Goal: Find specific page/section: Find specific page/section

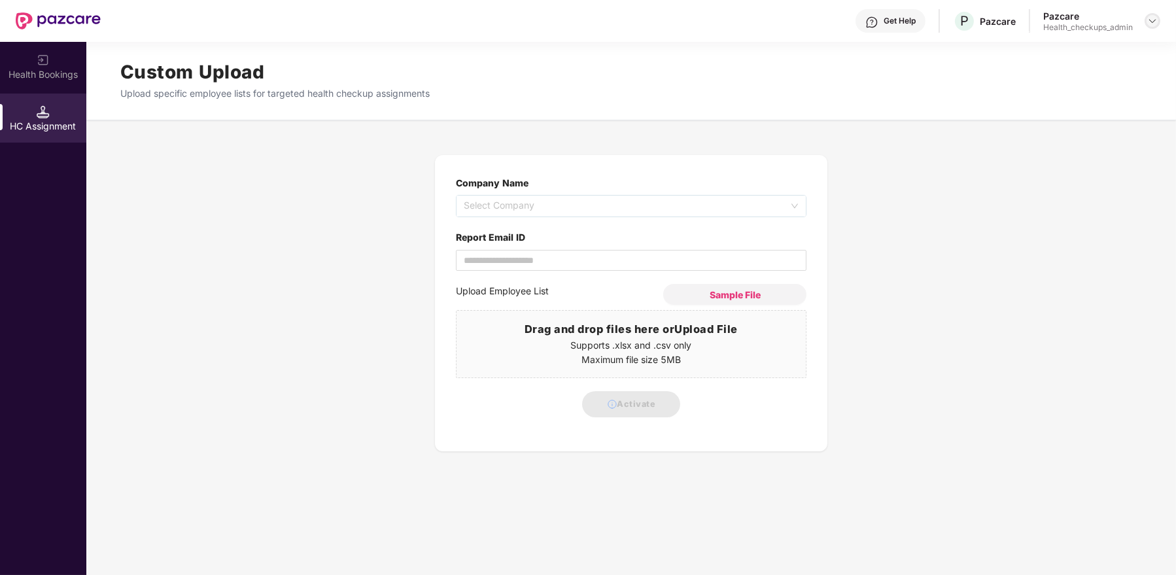
click at [1153, 24] on img at bounding box center [1152, 21] width 10 height 10
click at [1088, 69] on div "Switch Partner" at bounding box center [1092, 76] width 170 height 26
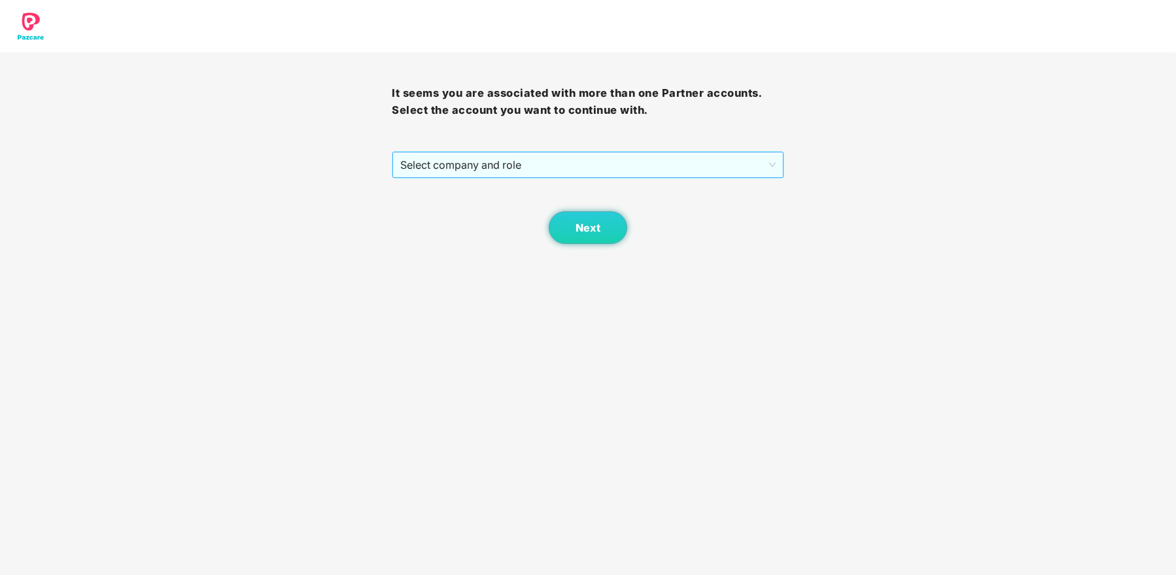
click at [706, 159] on span "Select company and role" at bounding box center [587, 164] width 375 height 25
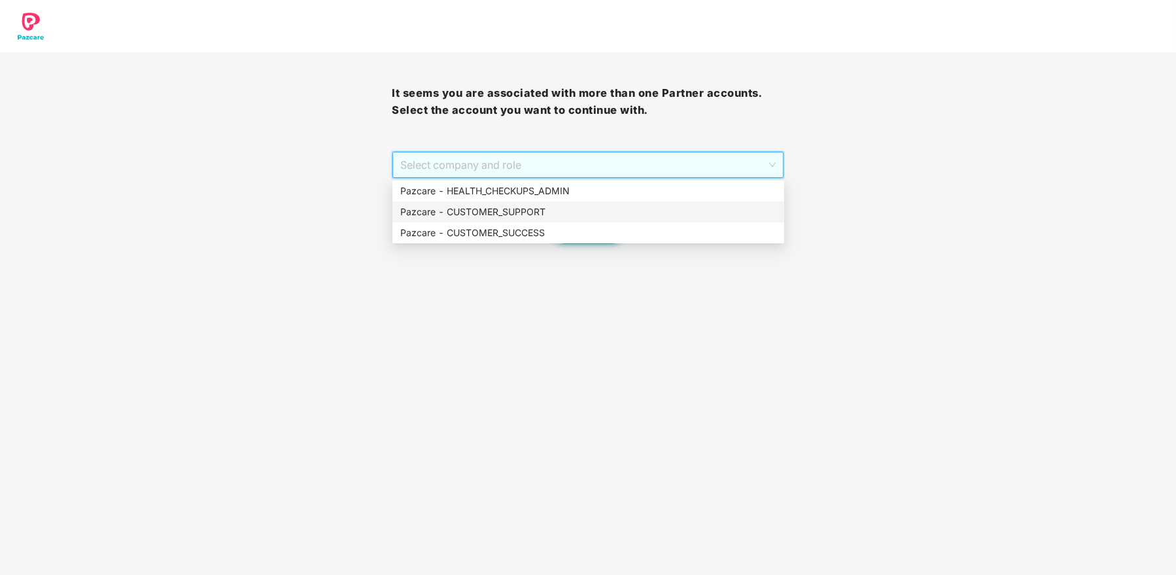
click at [531, 207] on div "Pazcare - CUSTOMER_SUPPORT" at bounding box center [588, 212] width 376 height 14
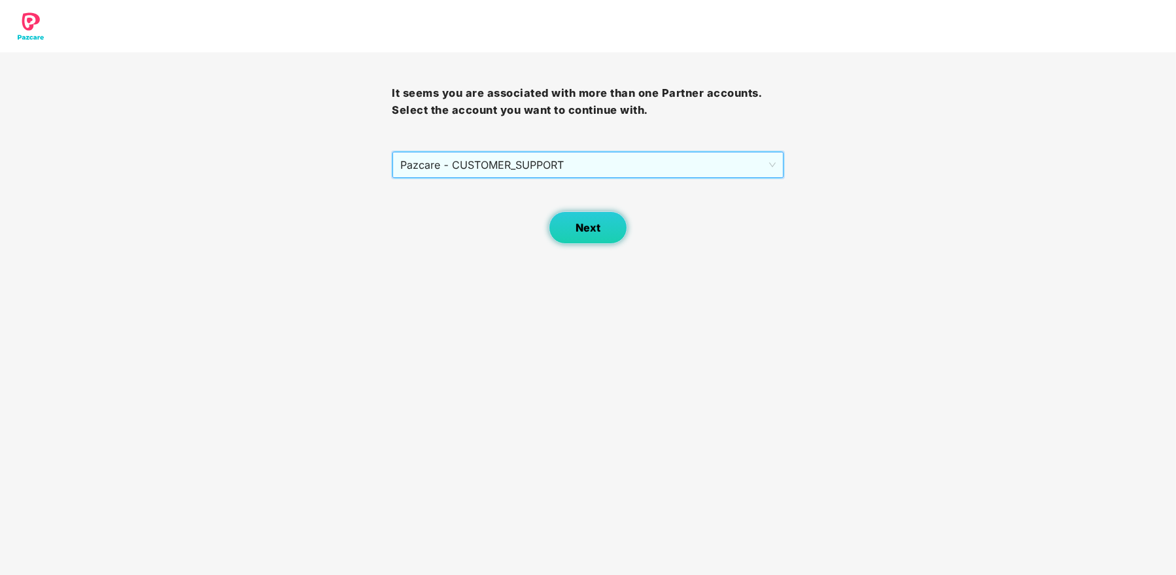
click at [593, 234] on button "Next" at bounding box center [588, 227] width 78 height 33
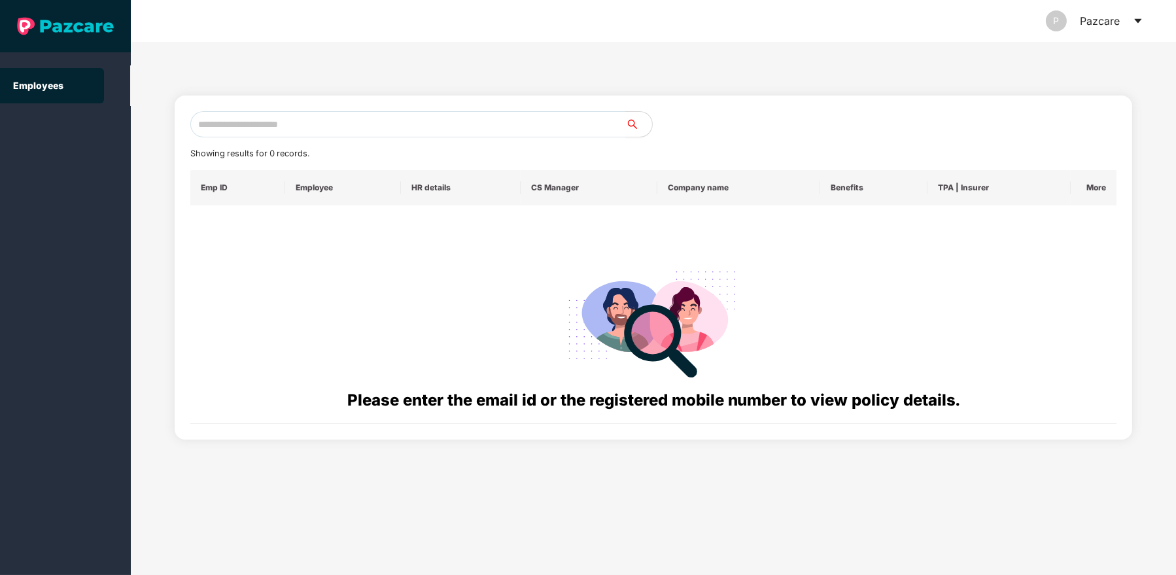
click at [1129, 21] on div "P Pazcare" at bounding box center [1094, 21] width 97 height 42
click at [1136, 20] on icon "caret-down" at bounding box center [1137, 21] width 7 height 5
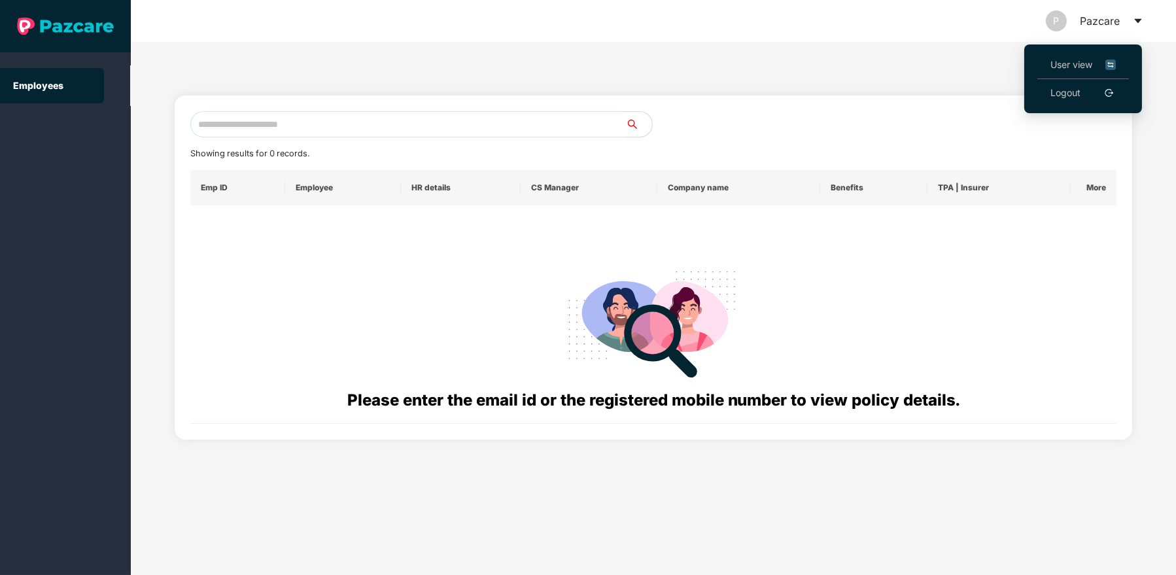
click at [1062, 63] on span "User view" at bounding box center [1082, 65] width 65 height 14
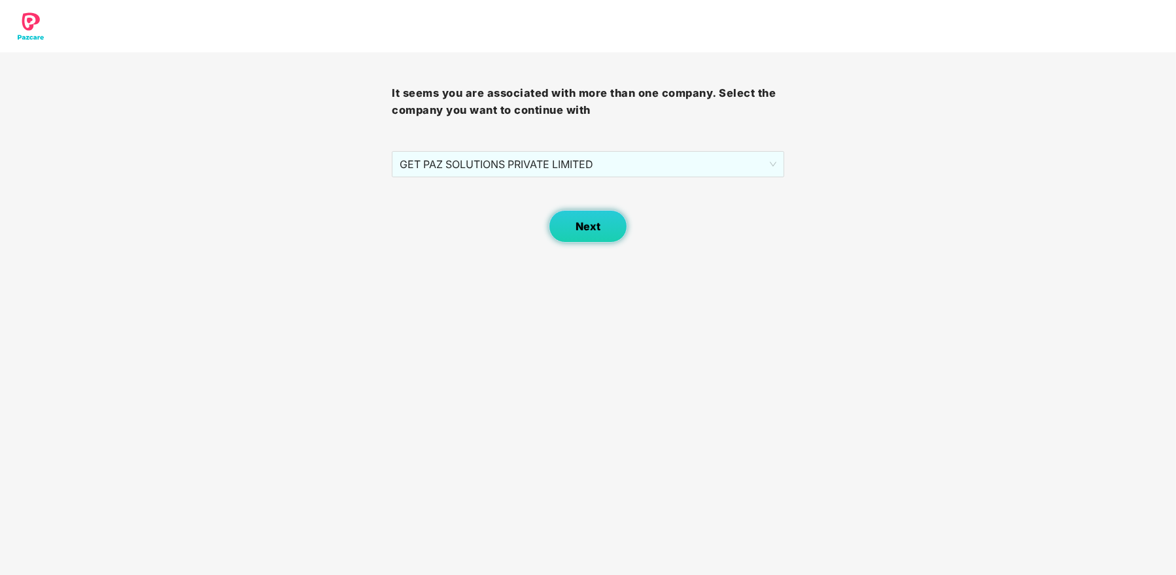
click at [580, 224] on span "Next" at bounding box center [588, 226] width 25 height 12
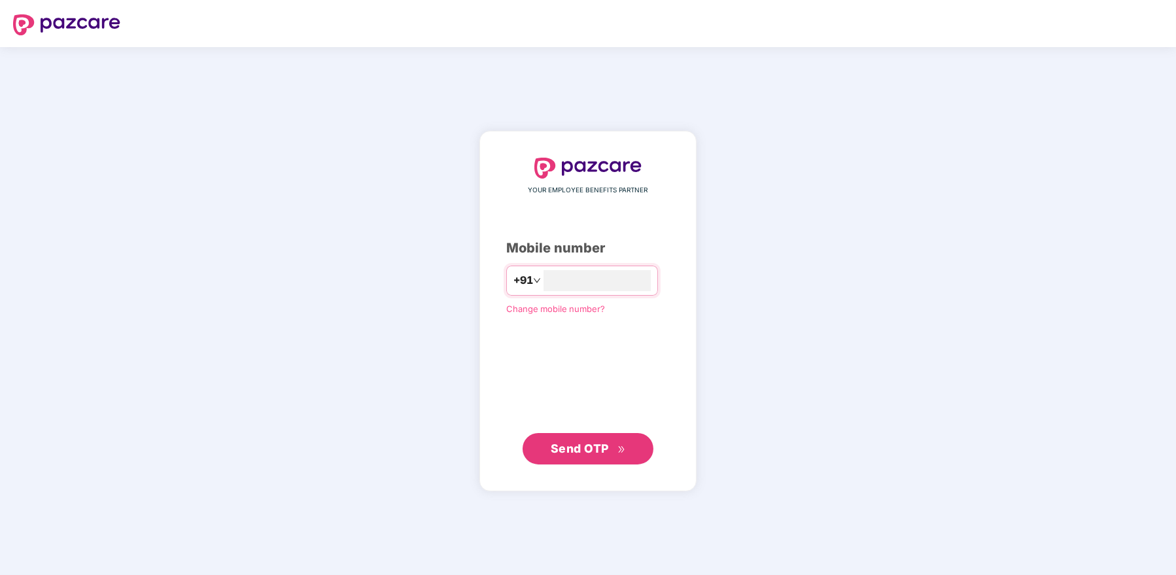
type input "**********"
click at [583, 451] on span "Send OTP" at bounding box center [580, 449] width 58 height 14
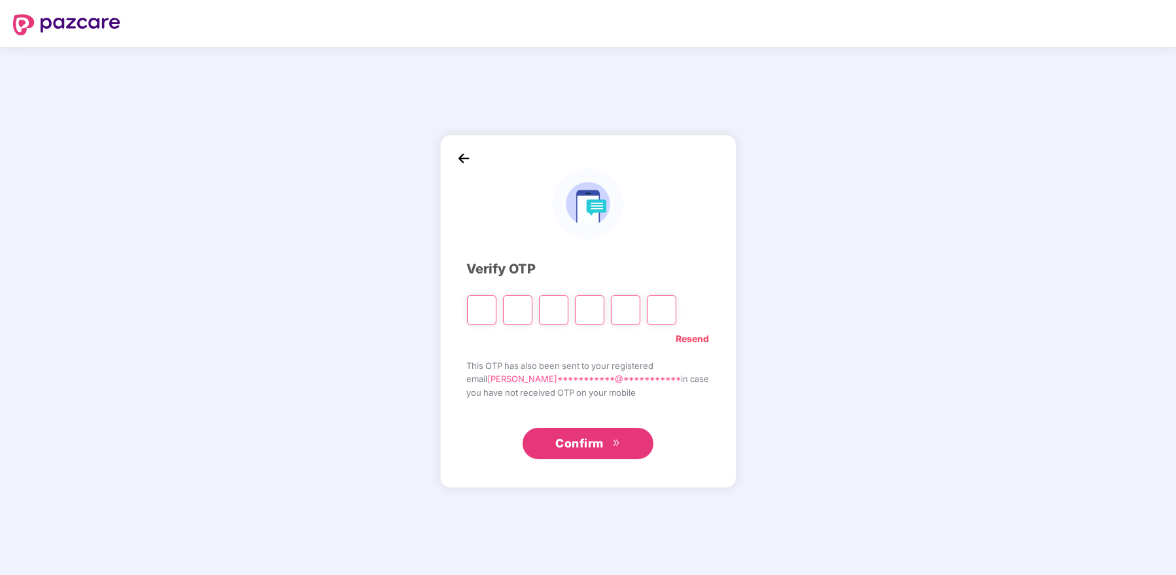
type input "*"
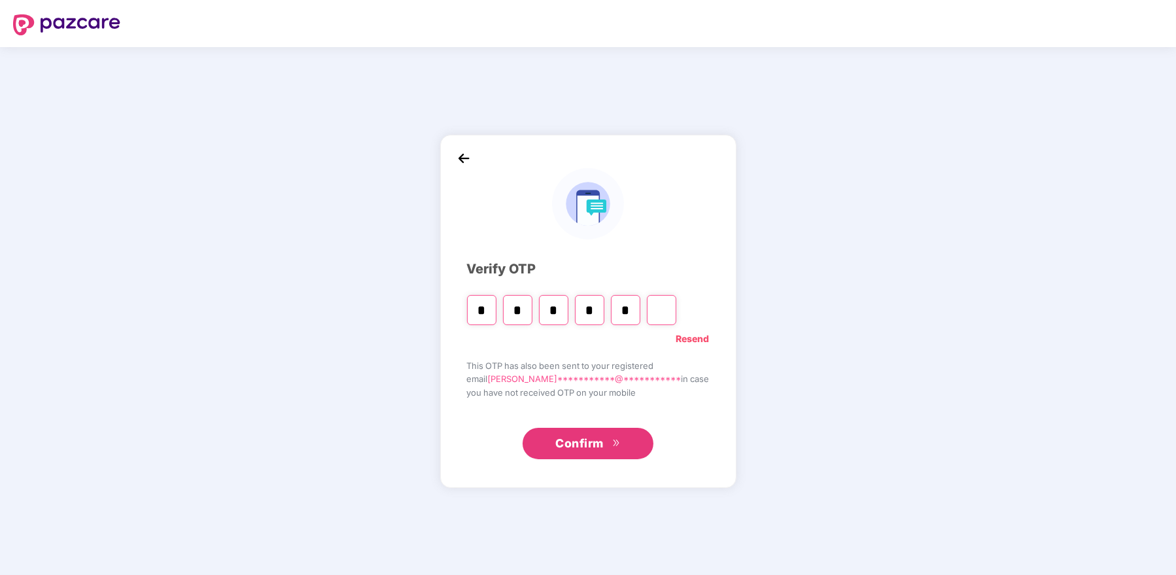
type input "*"
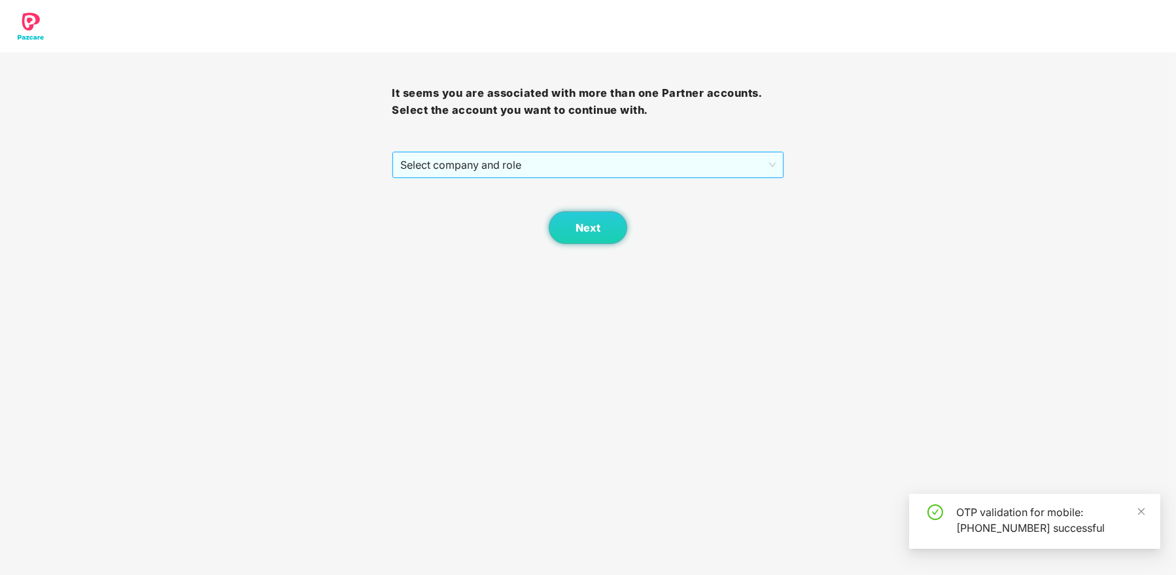
click at [507, 169] on span "Select company and role" at bounding box center [587, 164] width 375 height 25
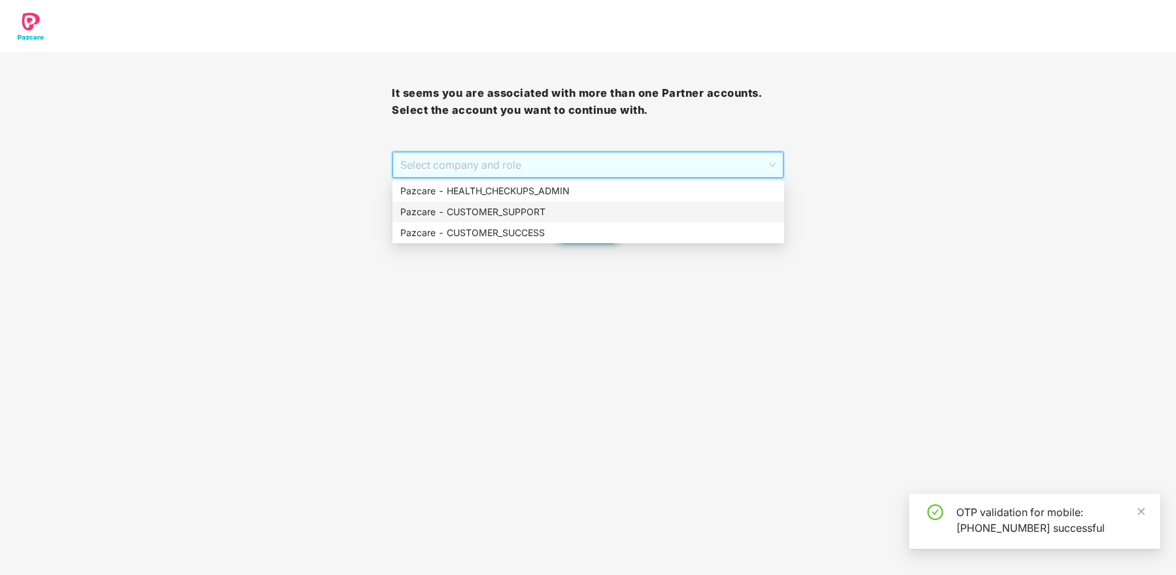
click at [521, 205] on div "Pazcare - CUSTOMER_SUPPORT" at bounding box center [588, 212] width 376 height 14
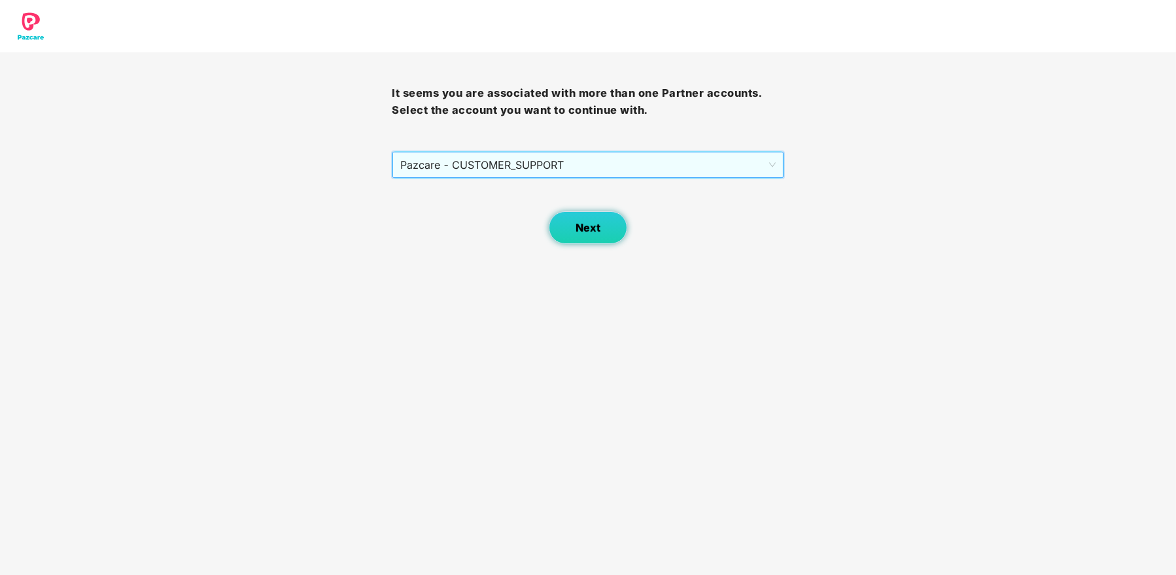
click at [569, 232] on button "Next" at bounding box center [588, 227] width 78 height 33
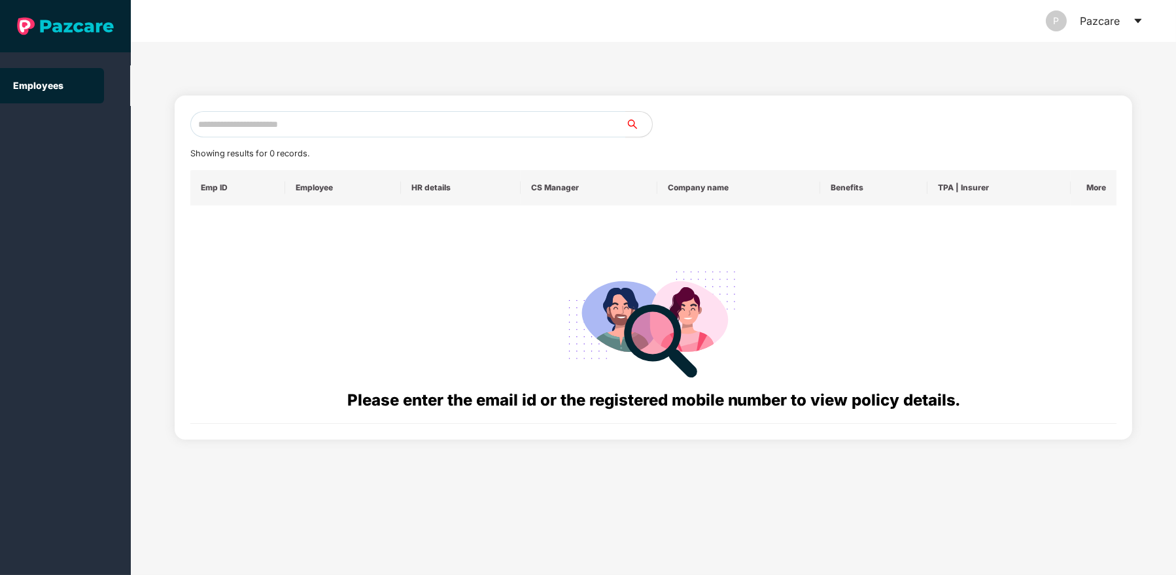
click at [63, 87] on link "Employees" at bounding box center [38, 85] width 50 height 11
click at [1139, 22] on icon "caret-down" at bounding box center [1138, 21] width 10 height 10
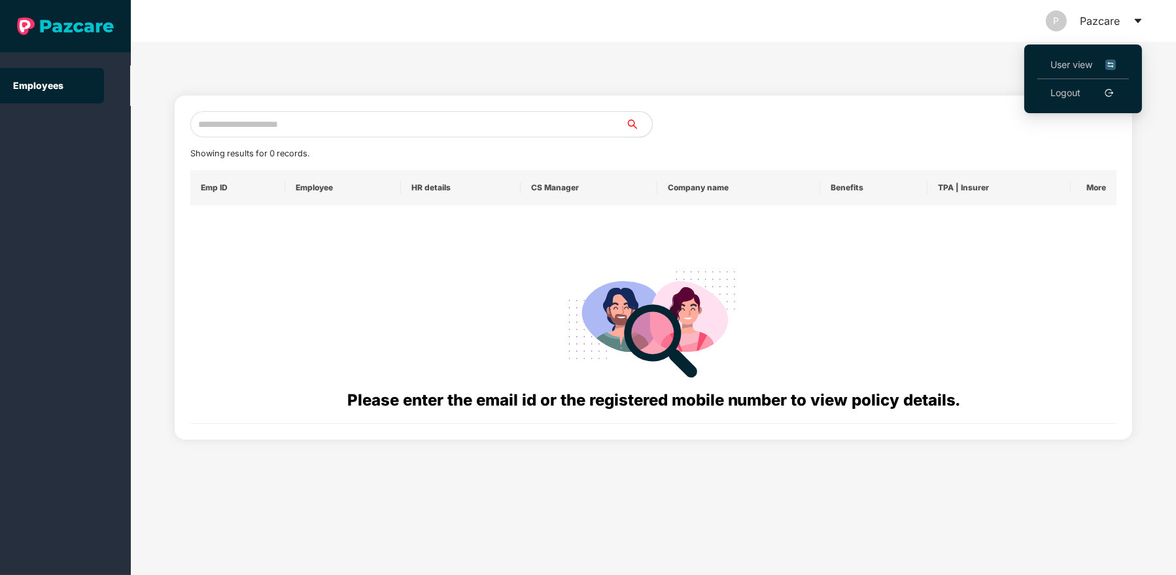
click at [1071, 64] on span "User view" at bounding box center [1082, 65] width 65 height 14
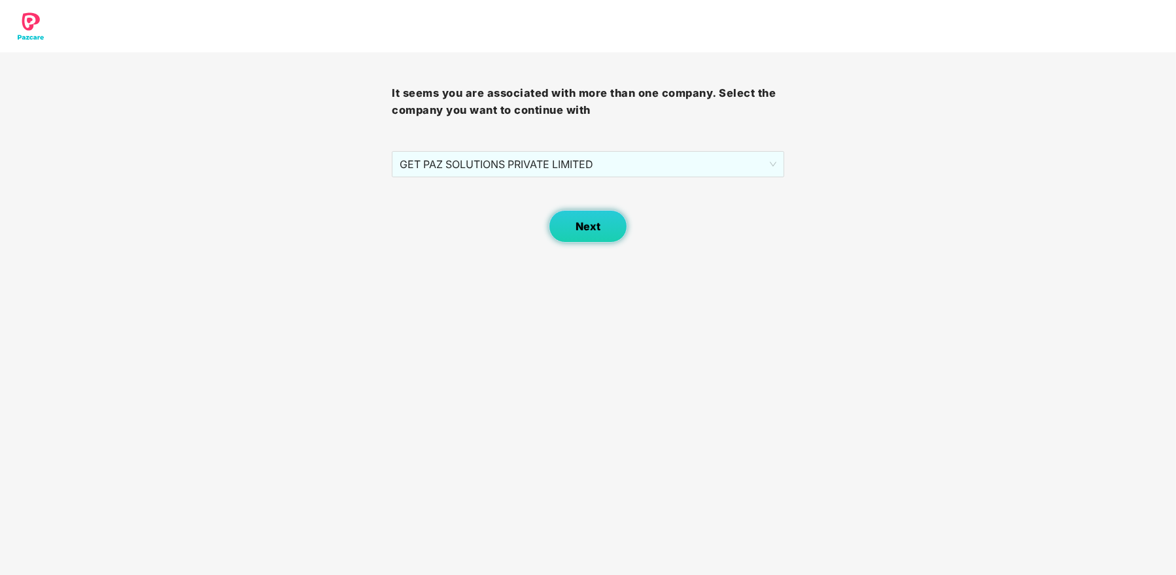
click at [583, 223] on span "Next" at bounding box center [588, 226] width 25 height 12
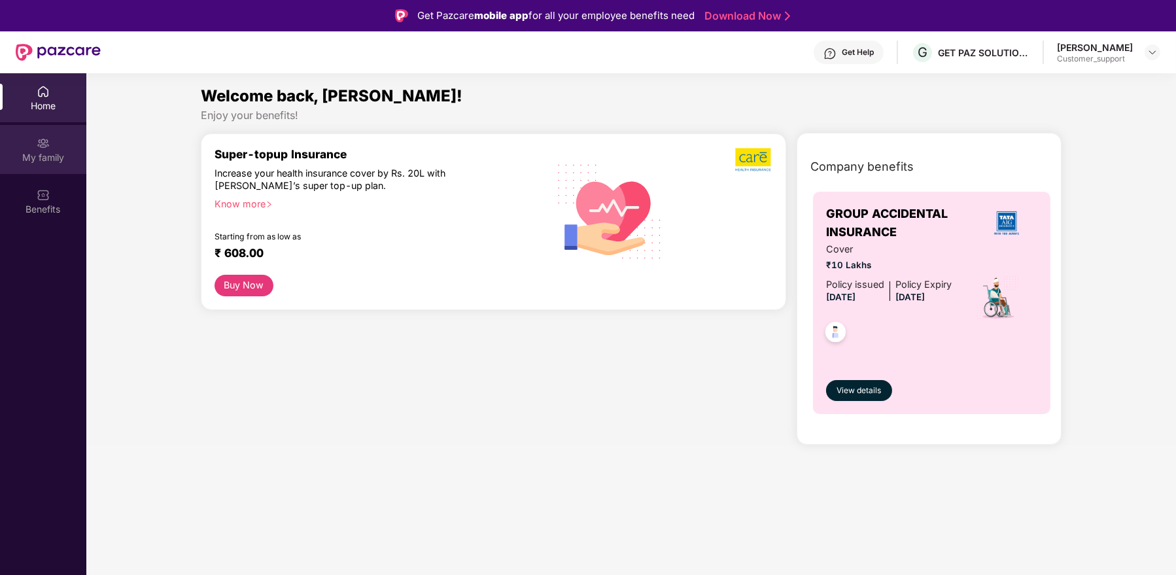
click at [40, 149] on img at bounding box center [43, 143] width 13 height 13
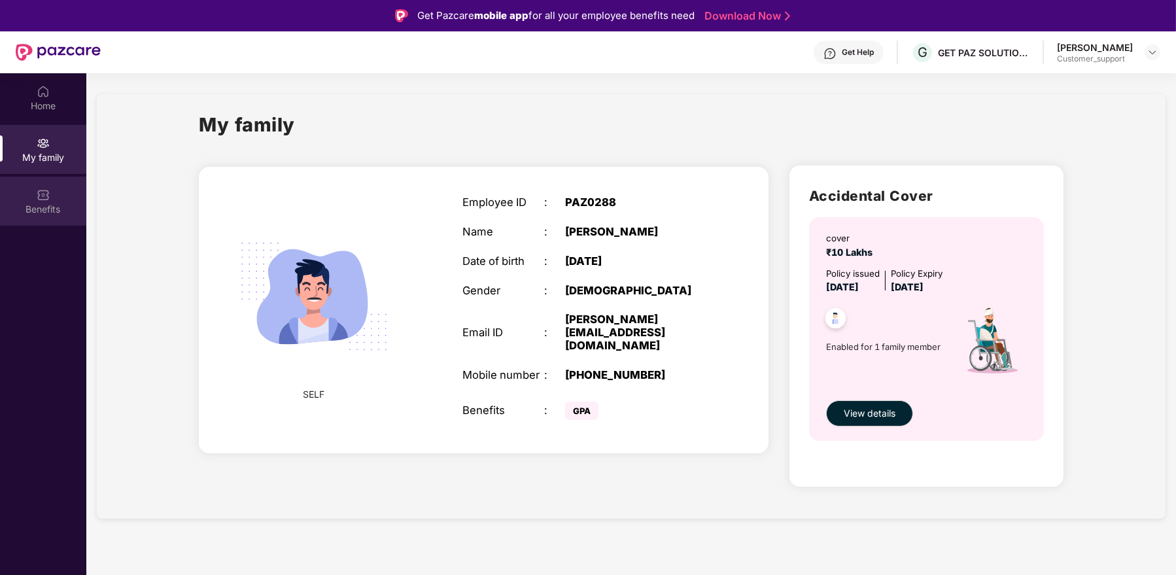
click at [44, 203] on div "Benefits" at bounding box center [43, 209] width 86 height 13
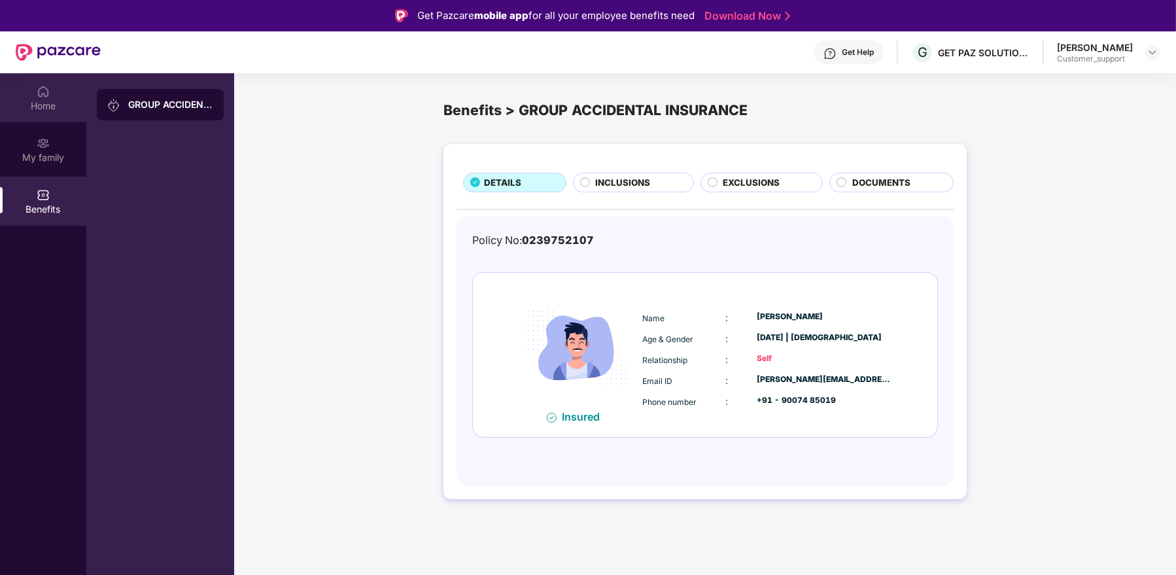
click at [47, 101] on div "Home" at bounding box center [43, 105] width 86 height 13
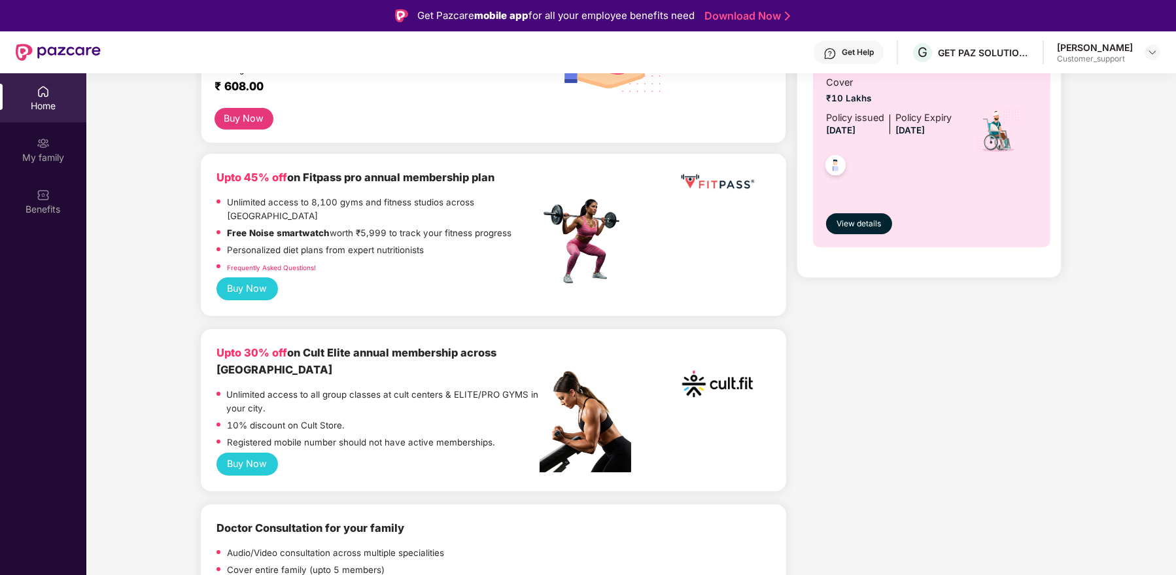
scroll to position [171, 0]
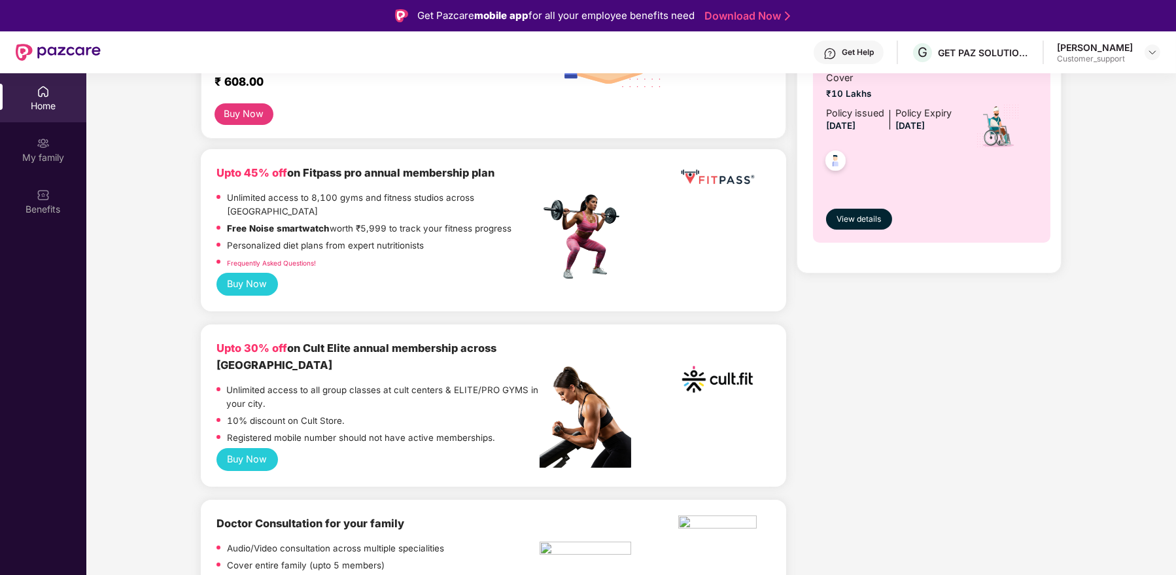
click at [285, 259] on link "Frequently Asked Questions!" at bounding box center [271, 263] width 89 height 8
